Goal: Check status: Check status

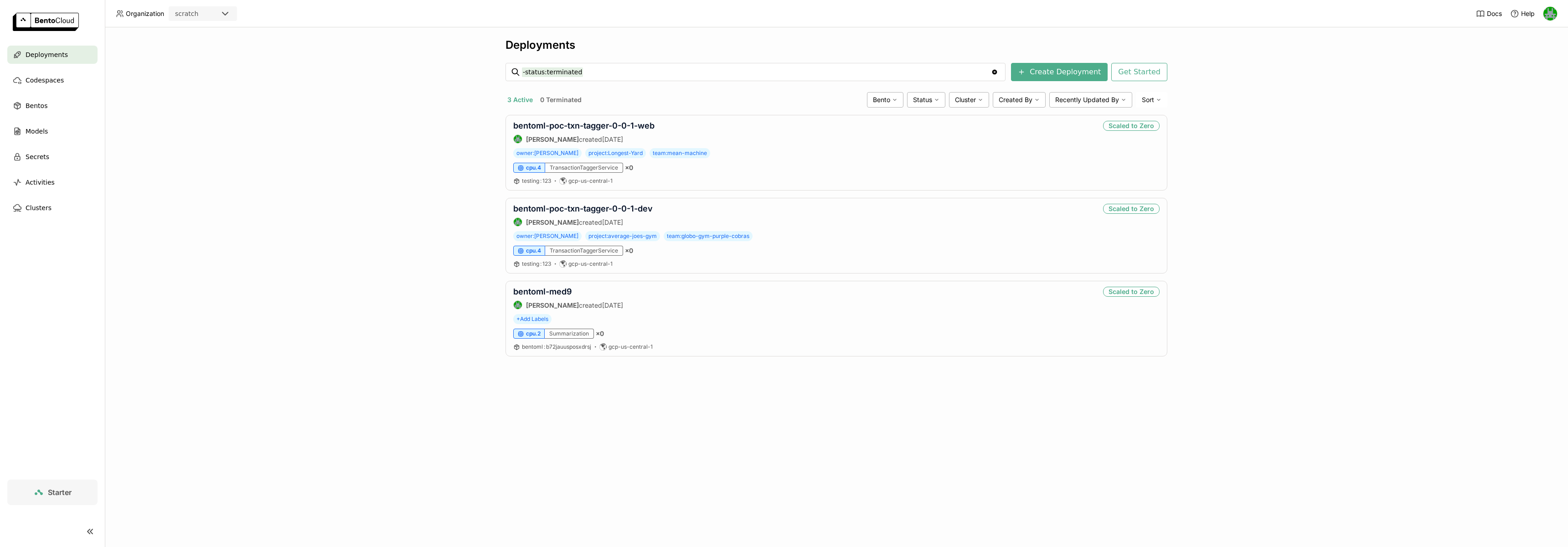
click at [225, 14] on icon at bounding box center [225, 14] width 5 height 3
click at [213, 53] on div "wayflyer-prod" at bounding box center [203, 57] width 54 height 9
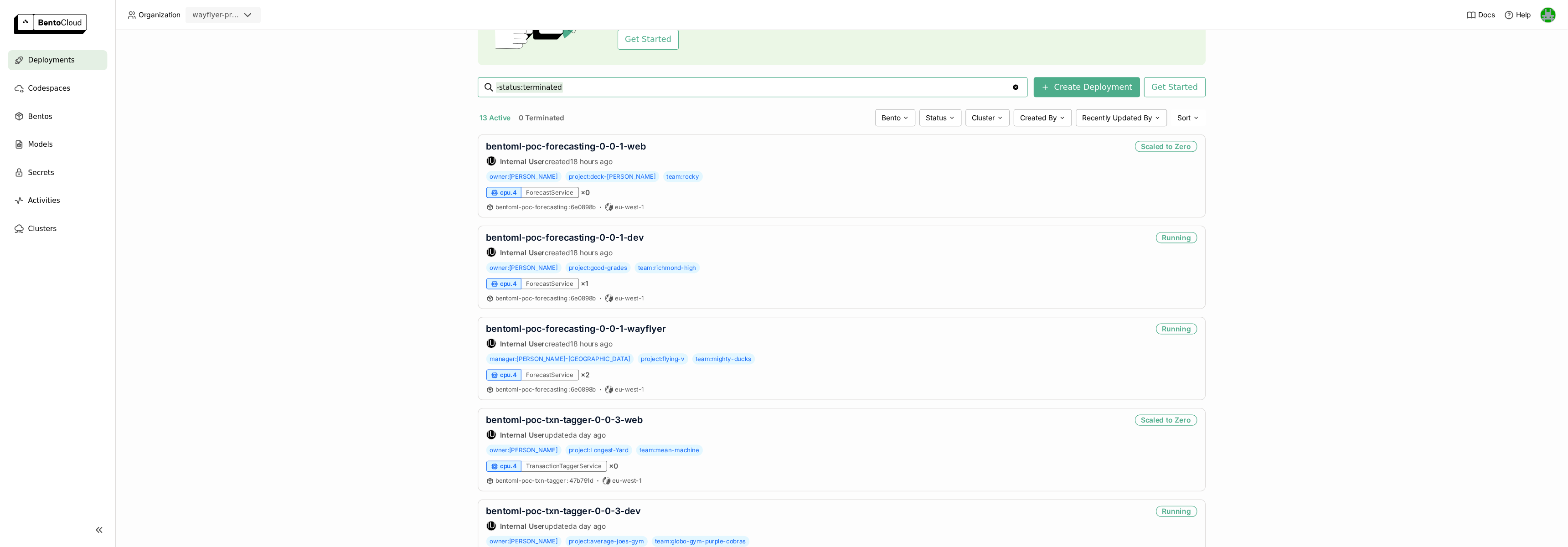
scroll to position [94, 0]
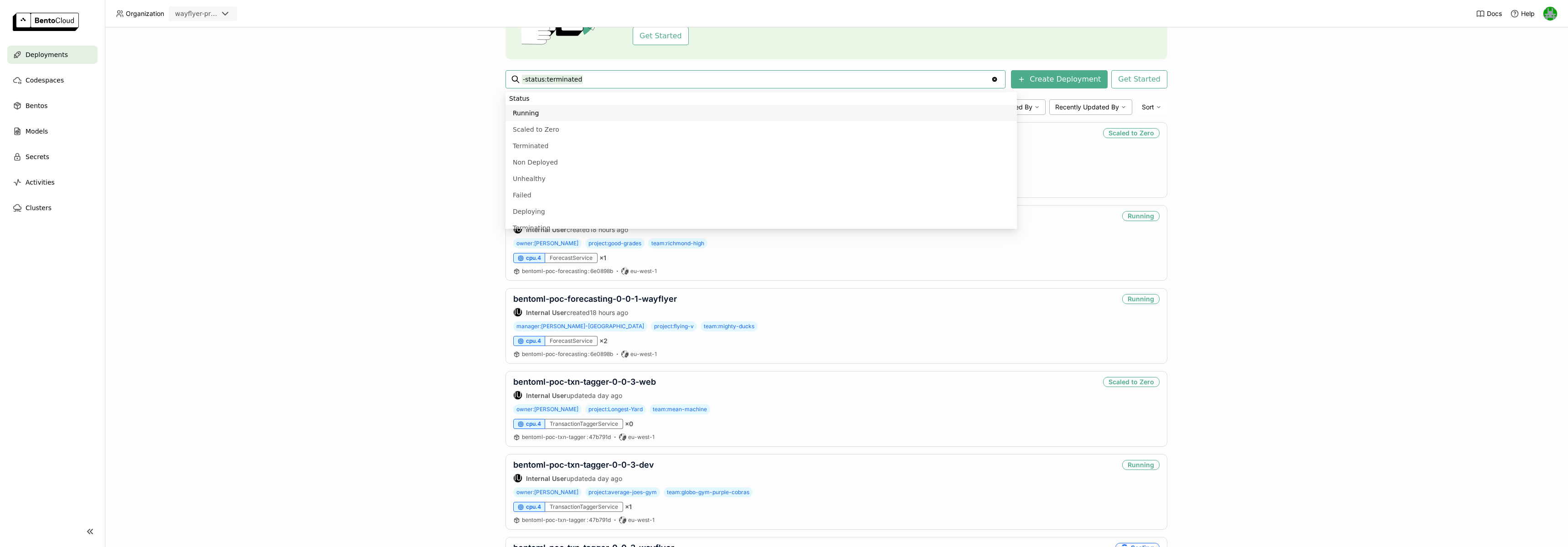
click at [382, 174] on div "Deployments Deploy your first model Welcome to BentoML! Let’s get you started b…" at bounding box center [836, 287] width 1463 height 519
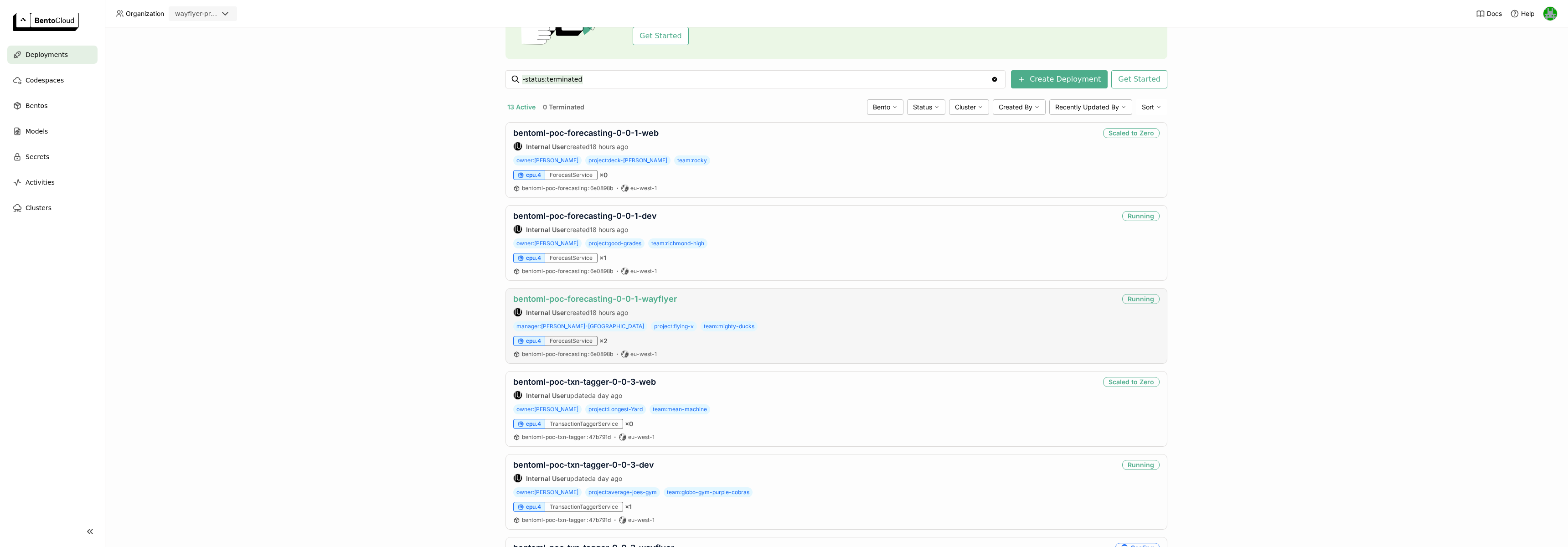
click at [604, 298] on link "bentoml-poc-forecasting-0-0-1-wayflyer" at bounding box center [595, 299] width 164 height 9
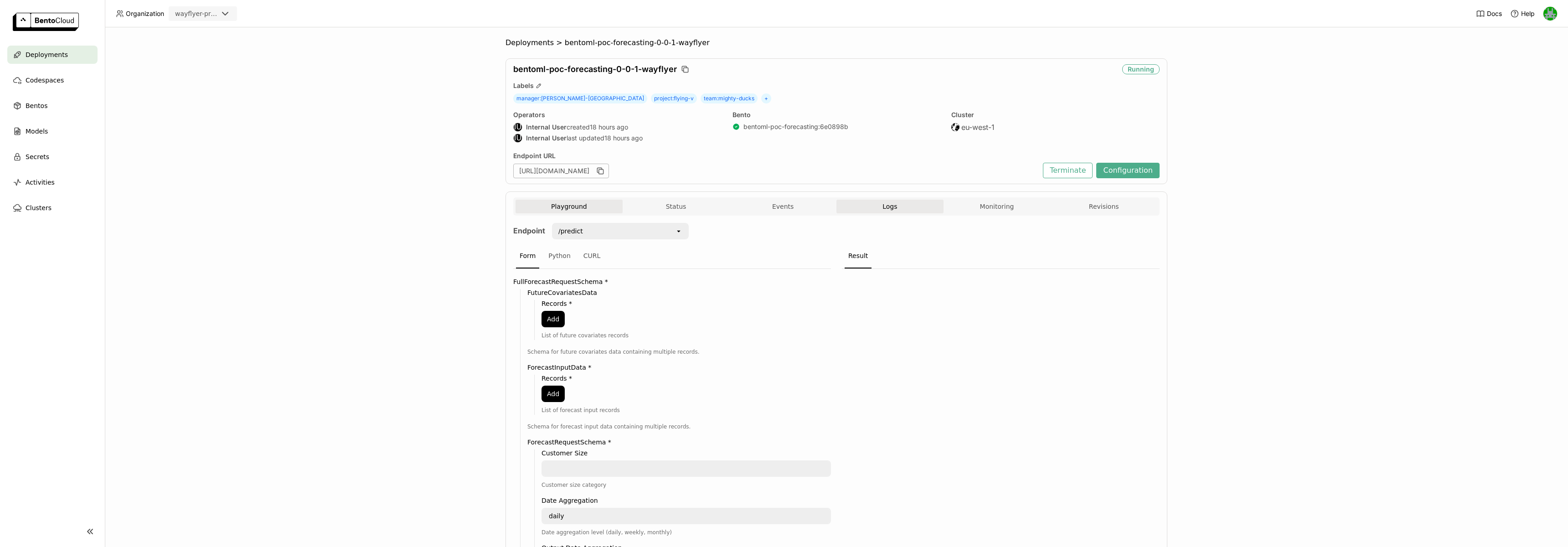
click at [908, 204] on button "Logs" at bounding box center [890, 206] width 107 height 14
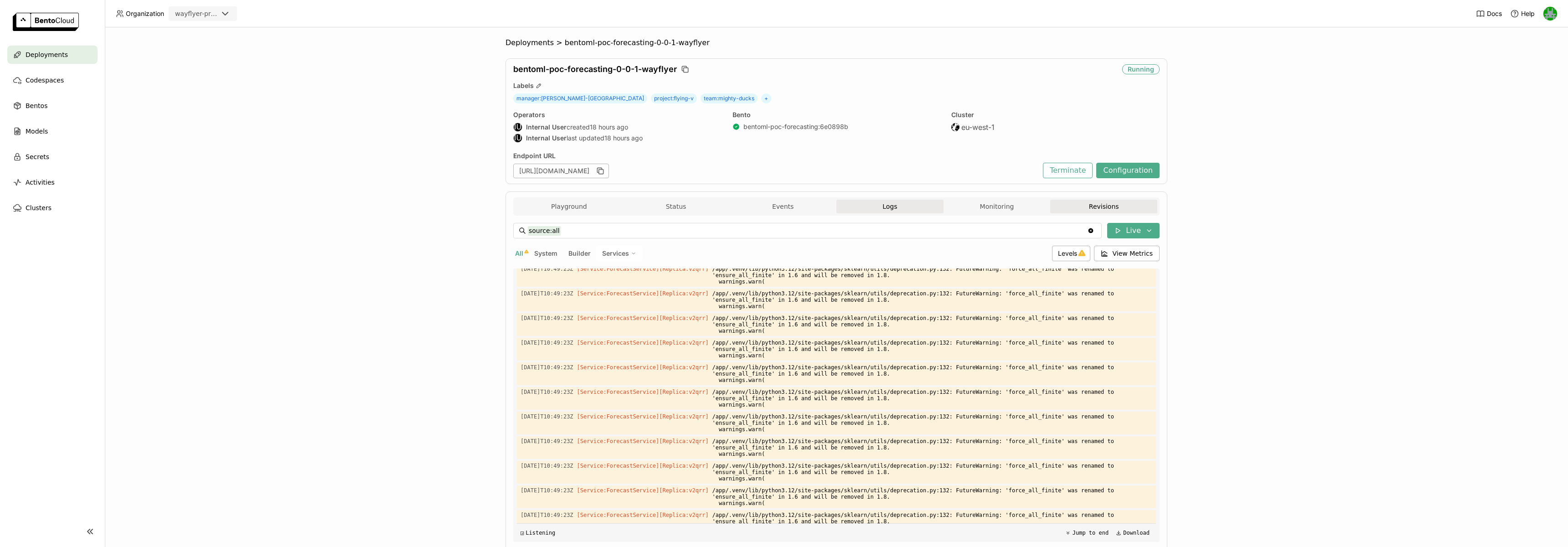
click at [1045, 203] on button "Revisions" at bounding box center [1103, 206] width 107 height 14
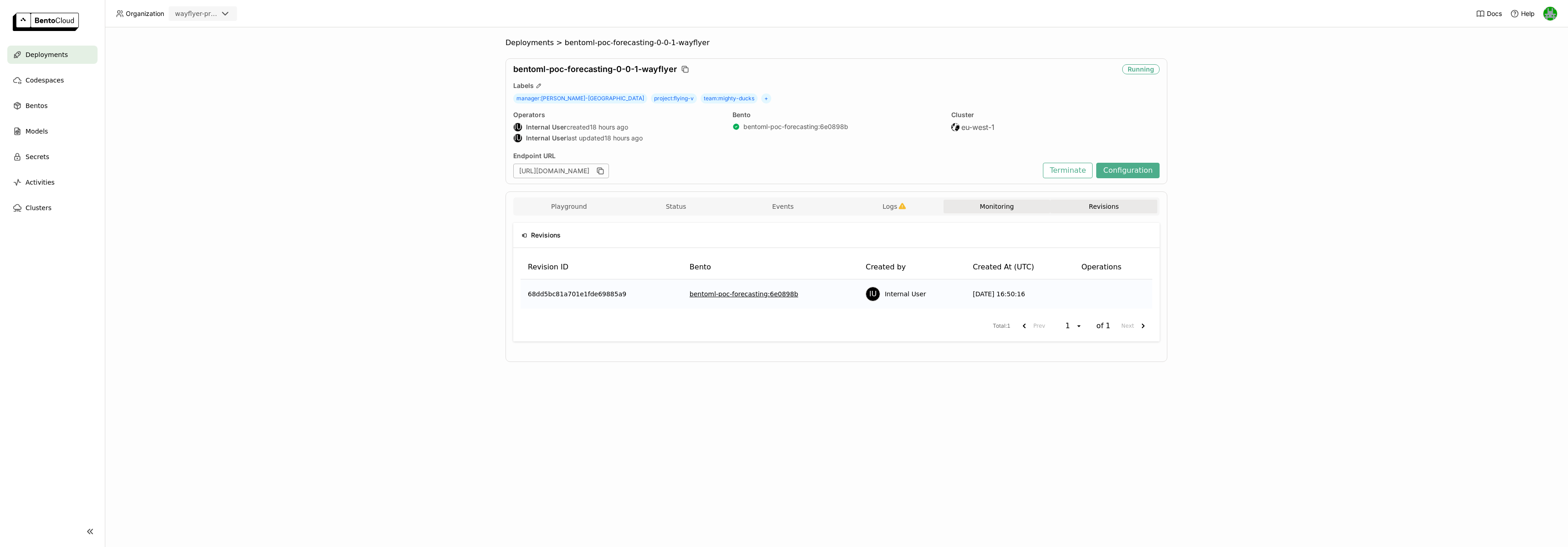
click at [991, 212] on button "Monitoring" at bounding box center [997, 206] width 107 height 14
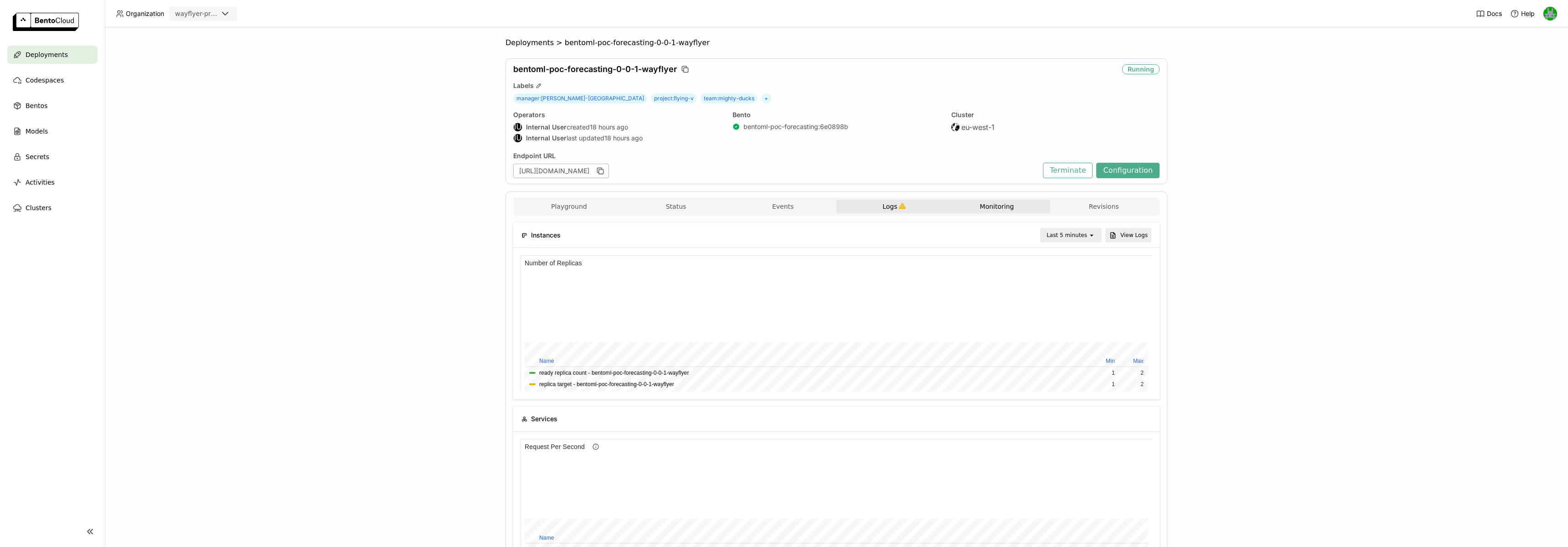
click at [862, 206] on button "Logs" at bounding box center [890, 206] width 107 height 14
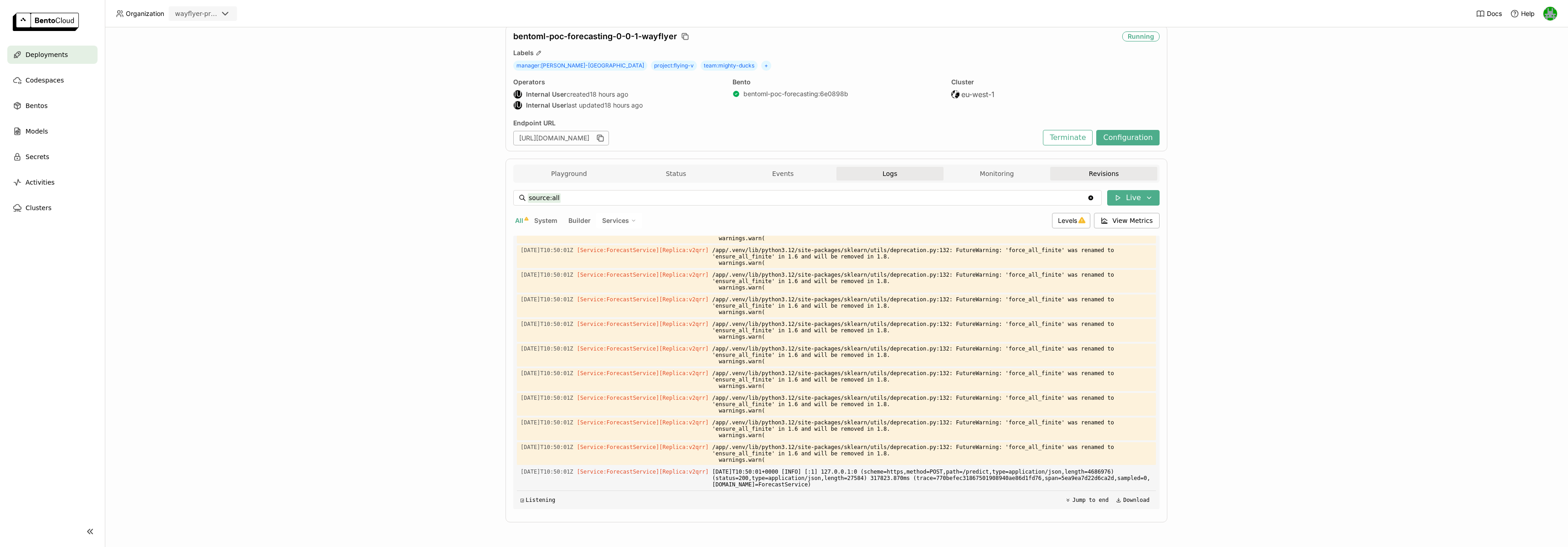
click at [1045, 174] on button "Revisions" at bounding box center [1103, 174] width 107 height 14
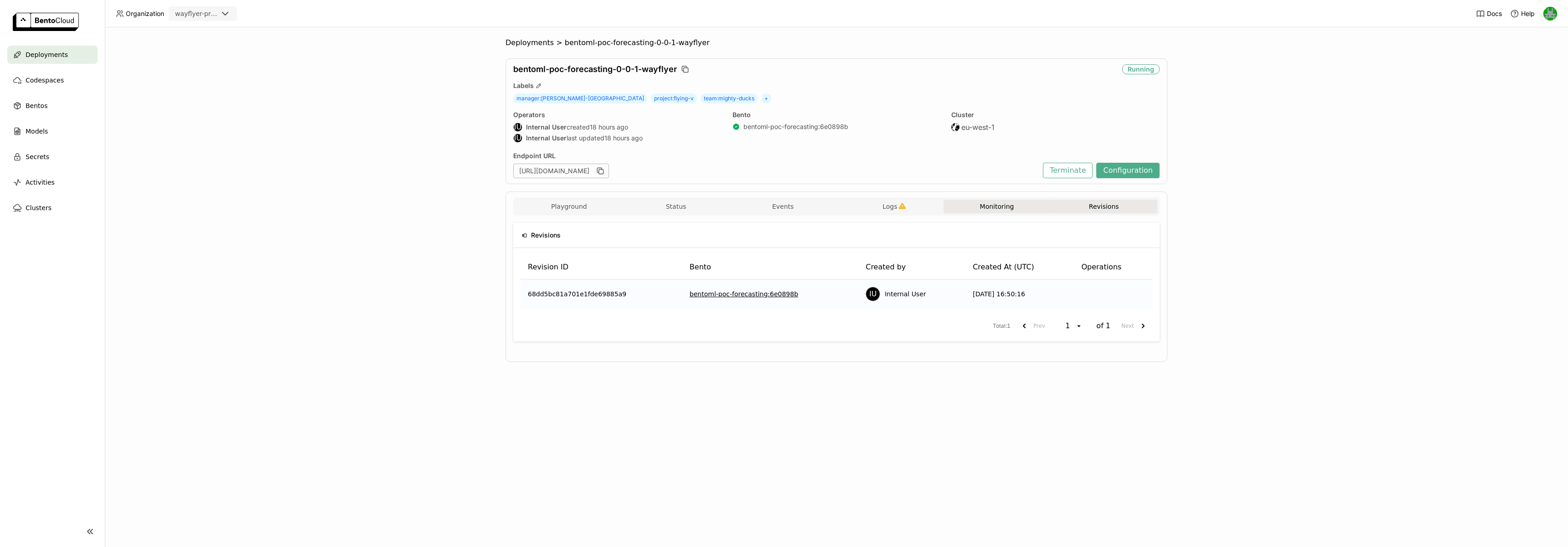
click at [995, 200] on button "Monitoring" at bounding box center [997, 206] width 107 height 14
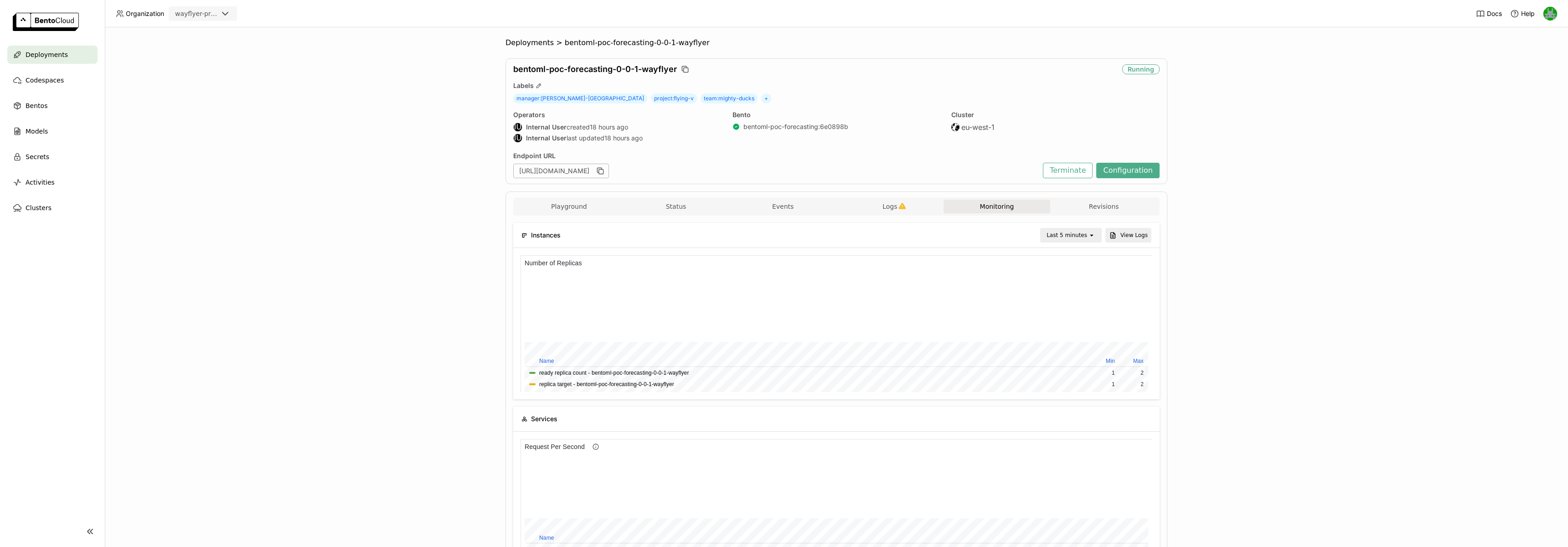
click at [1045, 233] on div "Last 5 minutes" at bounding box center [1066, 235] width 41 height 9
click at [1045, 307] on div "Last 1 hour" at bounding box center [1072, 305] width 44 height 9
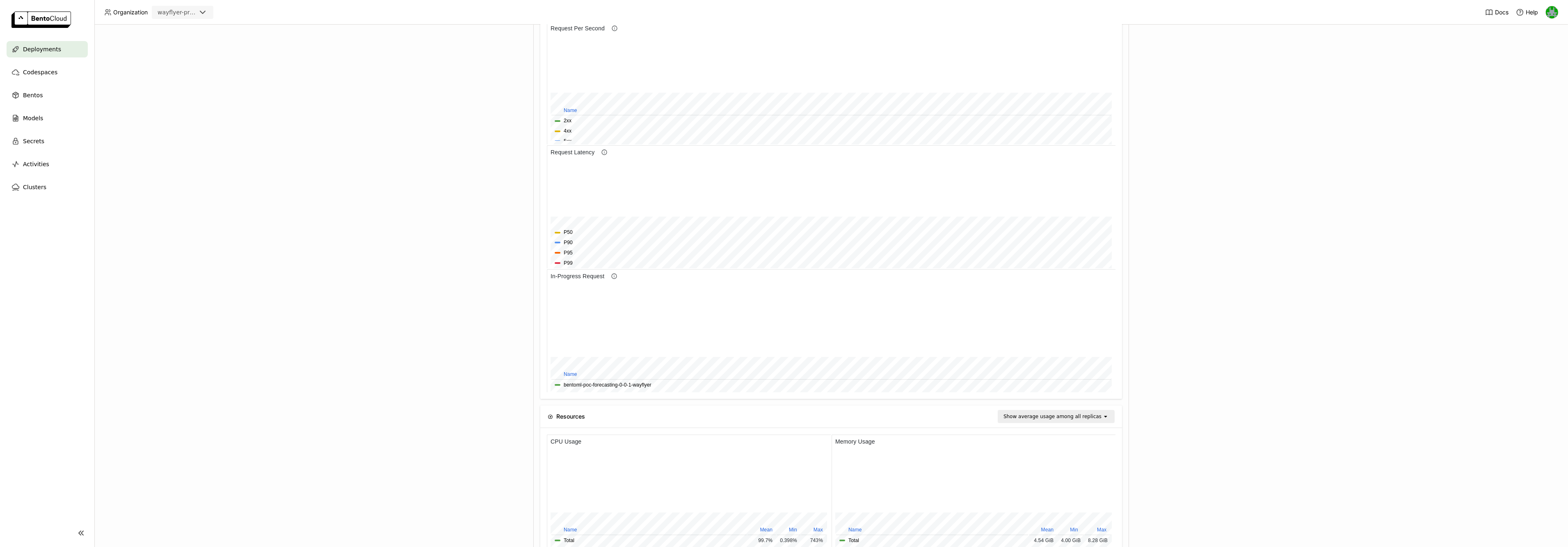
scroll to position [375, 0]
